Goal: Task Accomplishment & Management: Manage account settings

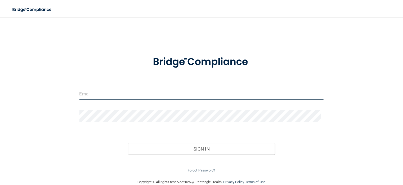
click at [149, 93] on input "email" at bounding box center [201, 94] width 244 height 12
paste input "Charming Smiles Family Dentistry LLC"
type input "Charming Smiles Family Dentistry LLC"
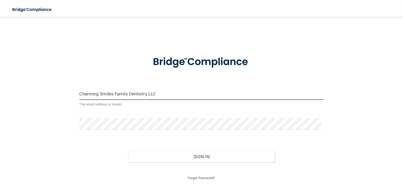
drag, startPoint x: 163, startPoint y: 97, endPoint x: 10, endPoint y: 86, distance: 153.5
click at [10, 86] on main "Charming Smiles Family Dentistry LLC The email address is invalid Invalid email…" at bounding box center [201, 101] width 403 height 168
drag, startPoint x: 91, startPoint y: 95, endPoint x: 88, endPoint y: 90, distance: 6.2
click at [91, 94] on input "email" at bounding box center [201, 94] width 244 height 12
type input "shgregory@rectanglehealth.com"
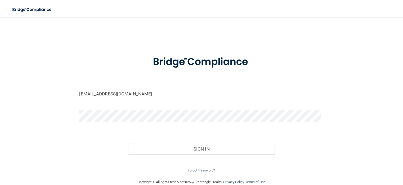
click at [128, 143] on button "Sign In" at bounding box center [201, 149] width 147 height 12
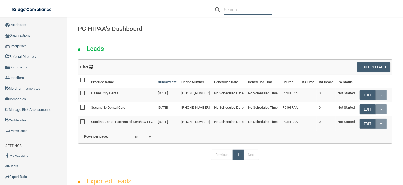
click at [236, 10] on input "text" at bounding box center [247, 10] width 48 height 10
paste input "Charming Smiles Family Dentistry LLC"
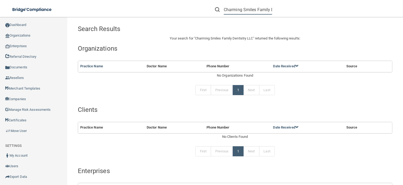
drag, startPoint x: 272, startPoint y: 9, endPoint x: 295, endPoint y: 10, distance: 23.0
click at [295, 10] on div "Charming Smiles Family Dentistry LLC" at bounding box center [285, 9] width 157 height 19
type input "Charming Smiles Family"
drag, startPoint x: 223, startPoint y: 7, endPoint x: 394, endPoint y: 16, distance: 170.9
click at [402, 20] on html "Compliance HIPAA Learn More! OSHA Learn More! PCI PCI Compliance Merchant Savin…" at bounding box center [201, 92] width 403 height 185
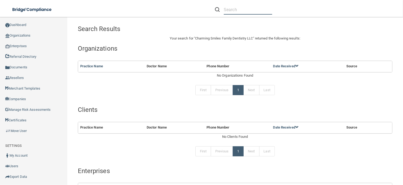
paste input "[PHONE_NUMBER]"
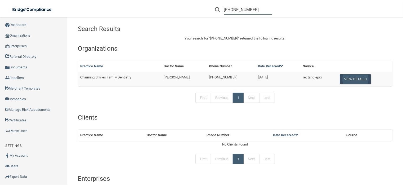
type input "[PHONE_NUMBER]"
click at [356, 78] on button "View Details" at bounding box center [354, 79] width 31 height 10
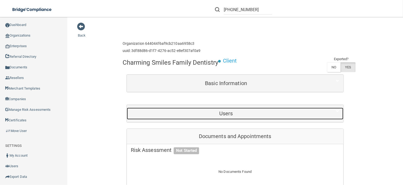
click at [199, 116] on h5 "Users" at bounding box center [226, 113] width 190 height 6
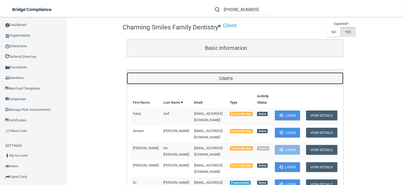
scroll to position [79, 0]
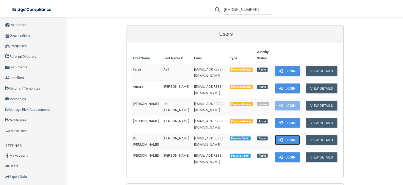
click at [283, 145] on button "Login" at bounding box center [287, 140] width 25 height 10
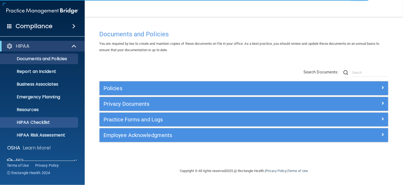
scroll to position [35, 0]
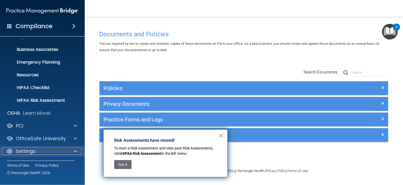
click at [39, 150] on div "Settings" at bounding box center [35, 151] width 66 height 6
click at [50, 153] on div "Settings" at bounding box center [35, 151] width 66 height 6
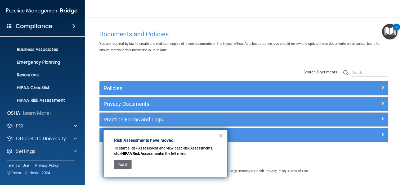
click at [218, 135] on button "×" at bounding box center [220, 135] width 5 height 8
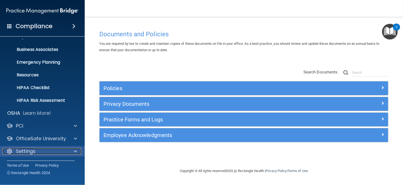
click at [69, 152] on div at bounding box center [74, 151] width 13 height 6
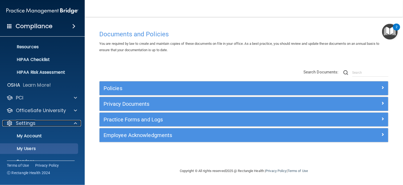
scroll to position [85, 0]
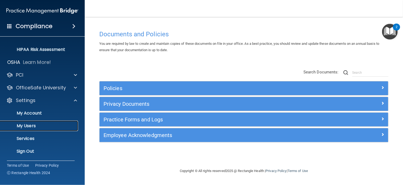
click at [30, 124] on p "My Users" at bounding box center [39, 125] width 72 height 5
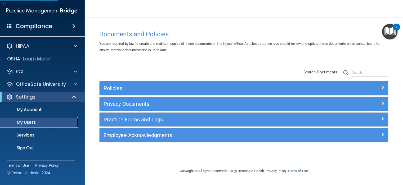
select select "20"
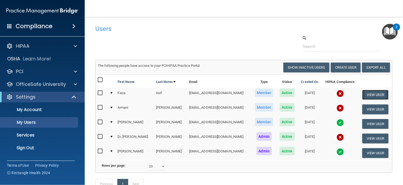
click at [377, 95] on button "View User" at bounding box center [375, 95] width 26 height 10
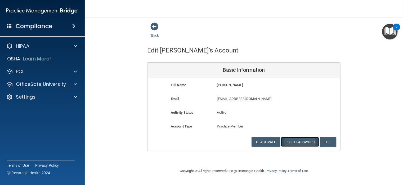
click at [298, 141] on button "Reset Password" at bounding box center [300, 142] width 38 height 10
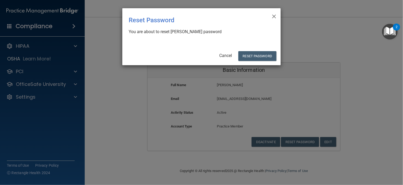
click at [244, 46] on div "× Close Reset Password There was an error while resetting the password ... You …" at bounding box center [201, 36] width 158 height 57
click at [252, 54] on button "Reset Password" at bounding box center [257, 56] width 38 height 10
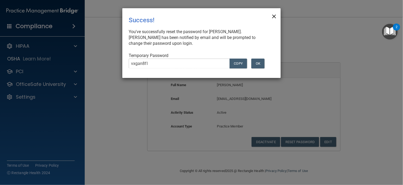
click at [274, 16] on span "×" at bounding box center [273, 15] width 5 height 11
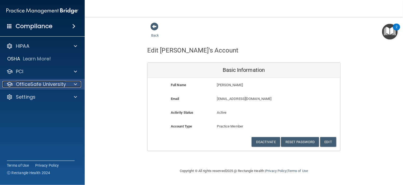
click at [33, 85] on p "OfficeSafe University" at bounding box center [41, 84] width 50 height 6
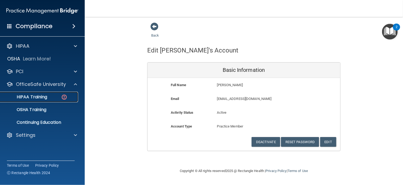
click at [59, 99] on div "HIPAA Training" at bounding box center [39, 96] width 72 height 5
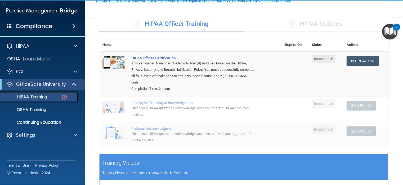
scroll to position [53, 0]
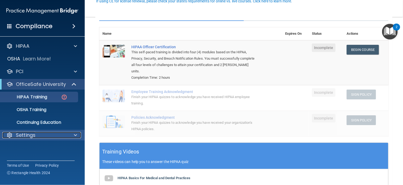
click at [44, 136] on div "Settings" at bounding box center [35, 135] width 66 height 6
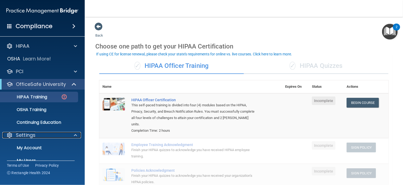
scroll to position [35, 0]
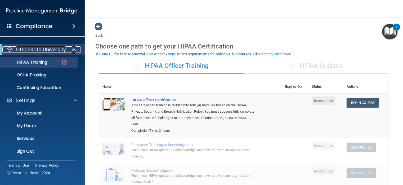
click at [69, 50] on div at bounding box center [74, 49] width 13 height 6
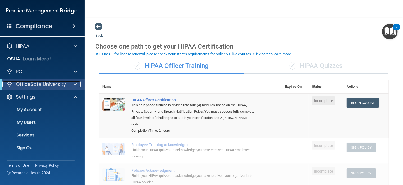
scroll to position [0, 0]
click at [58, 89] on div "OfficeSafe University" at bounding box center [42, 84] width 85 height 11
click at [36, 119] on link "My Users" at bounding box center [36, 122] width 83 height 11
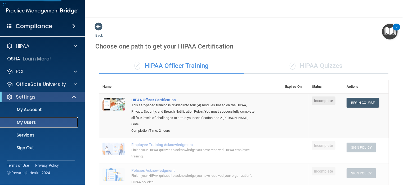
select select "20"
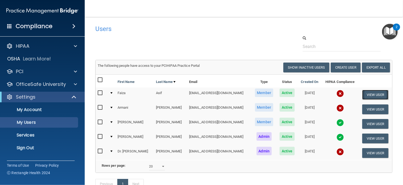
click at [370, 93] on button "View User" at bounding box center [375, 95] width 26 height 10
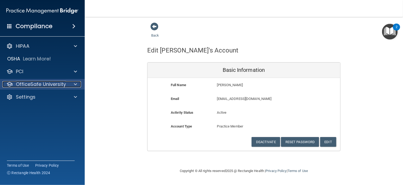
click at [64, 86] on p "OfficeSafe University" at bounding box center [41, 84] width 50 height 6
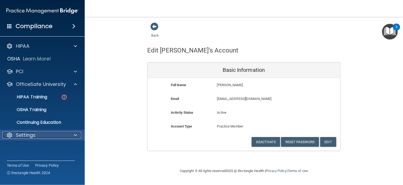
click at [42, 137] on div "Settings" at bounding box center [35, 135] width 66 height 6
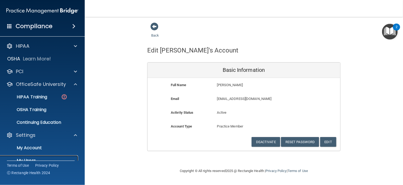
click at [29, 159] on p "My Users" at bounding box center [39, 160] width 72 height 5
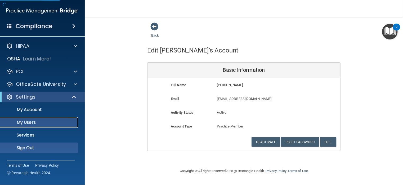
select select "20"
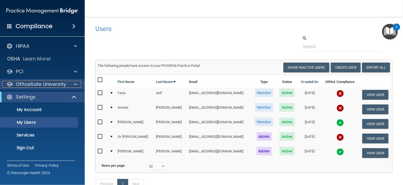
click at [75, 82] on span at bounding box center [75, 84] width 3 height 6
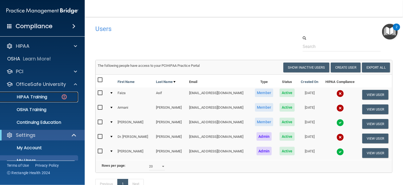
click at [63, 100] on img at bounding box center [64, 96] width 7 height 7
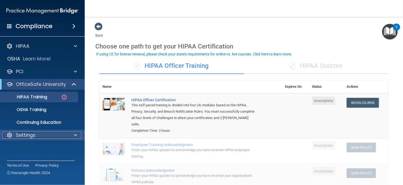
click at [34, 133] on p "Settings" at bounding box center [26, 135] width 20 height 6
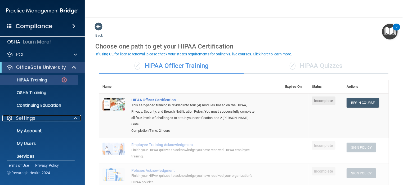
scroll to position [35, 0]
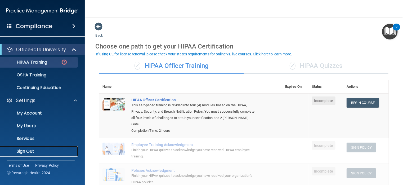
drag, startPoint x: 44, startPoint y: 151, endPoint x: 43, endPoint y: 148, distance: 3.3
click at [43, 151] on p "Sign Out" at bounding box center [39, 150] width 72 height 5
